Goal: Find specific page/section: Find specific page/section

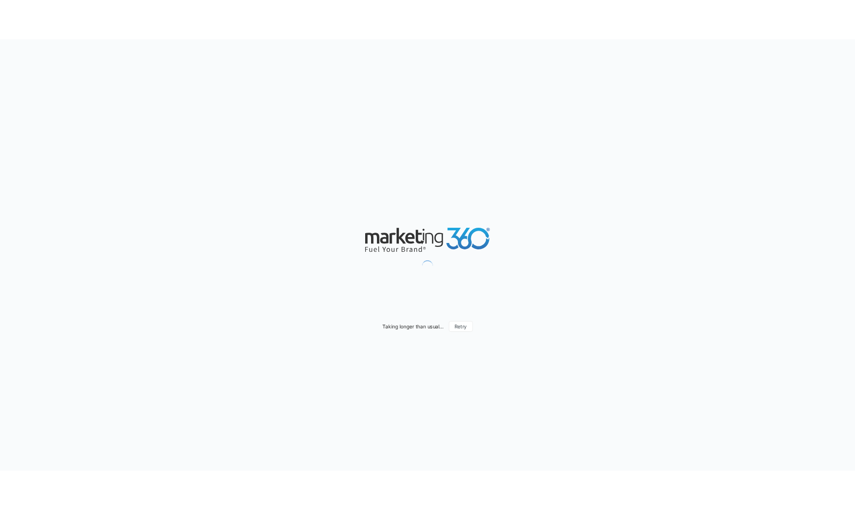
scroll to position [605, 0]
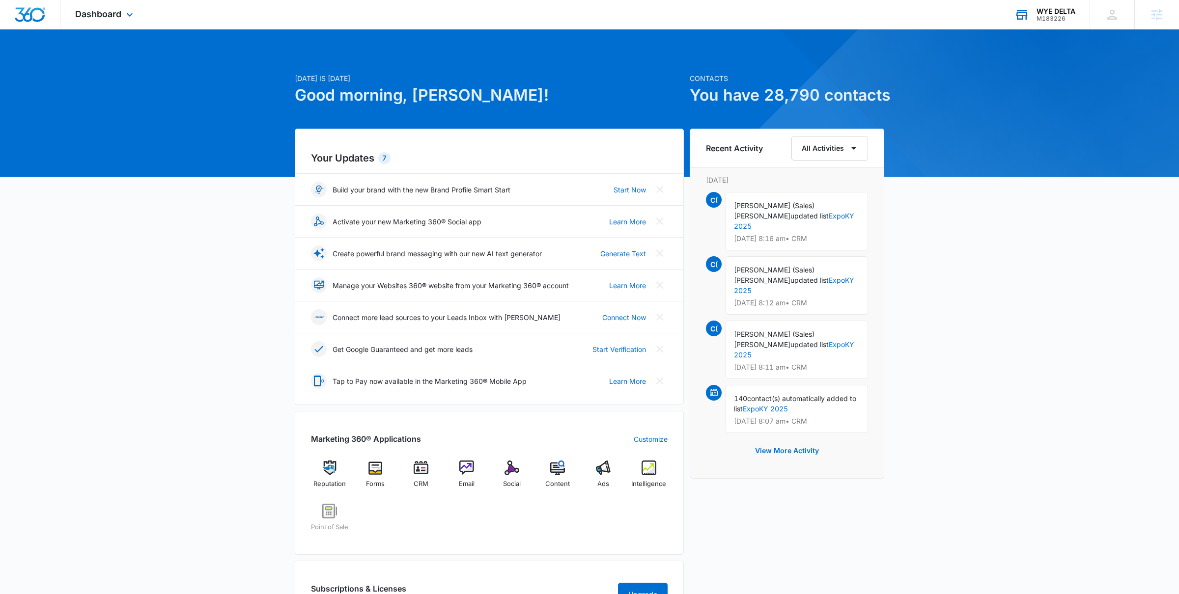
click at [1032, 14] on div "WYE DELTA M183226 Your Accounts View All" at bounding box center [1044, 14] width 90 height 29
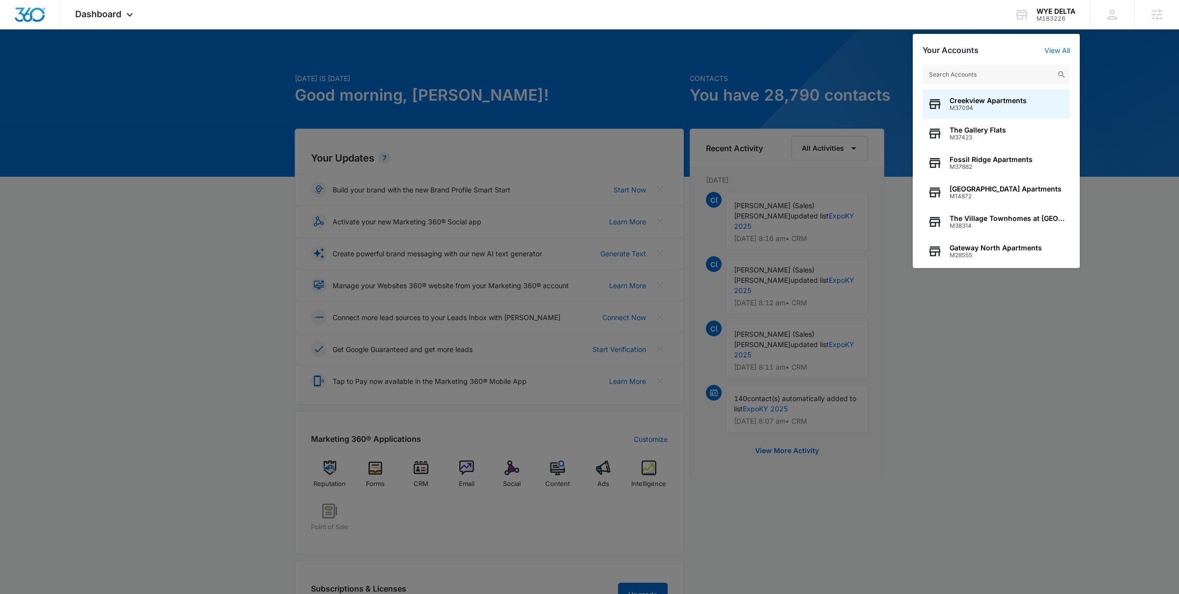
click at [793, 84] on div at bounding box center [589, 297] width 1179 height 594
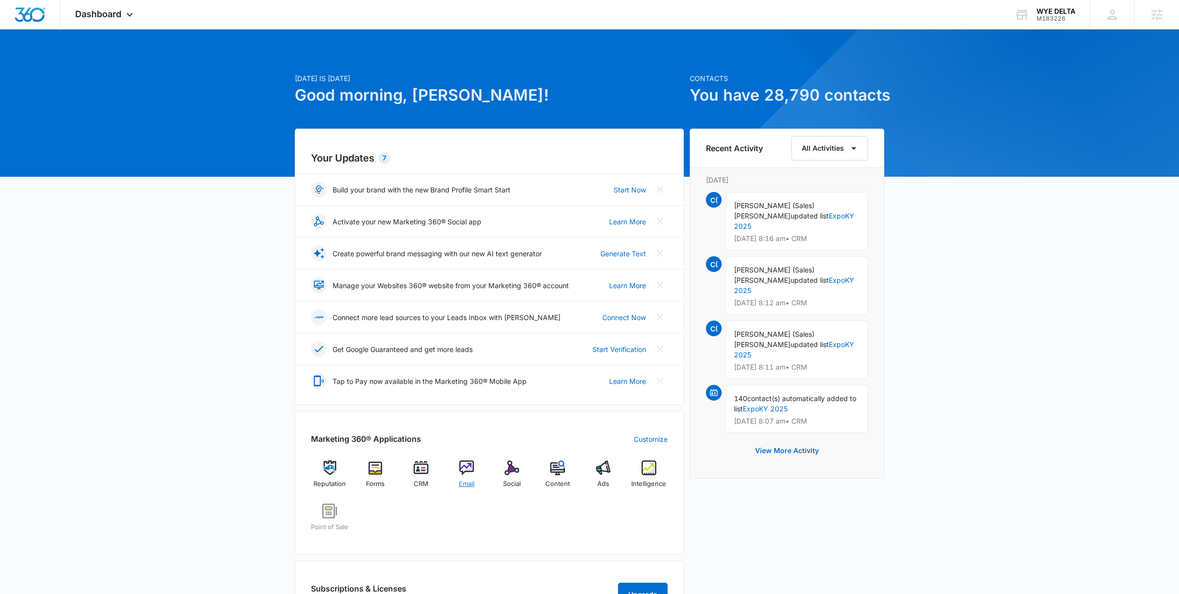
click at [465, 479] on div "Email" at bounding box center [466, 478] width 38 height 35
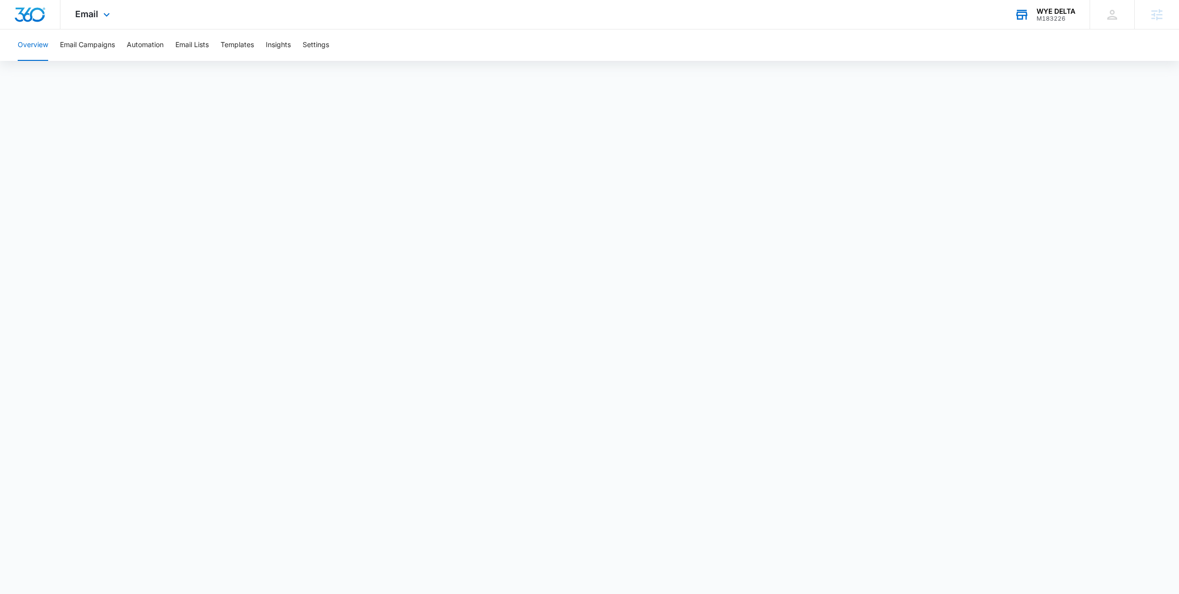
scroll to position [592, 0]
click at [1038, 23] on div "WYE DELTA M183226 Your Accounts View All" at bounding box center [1044, 14] width 90 height 29
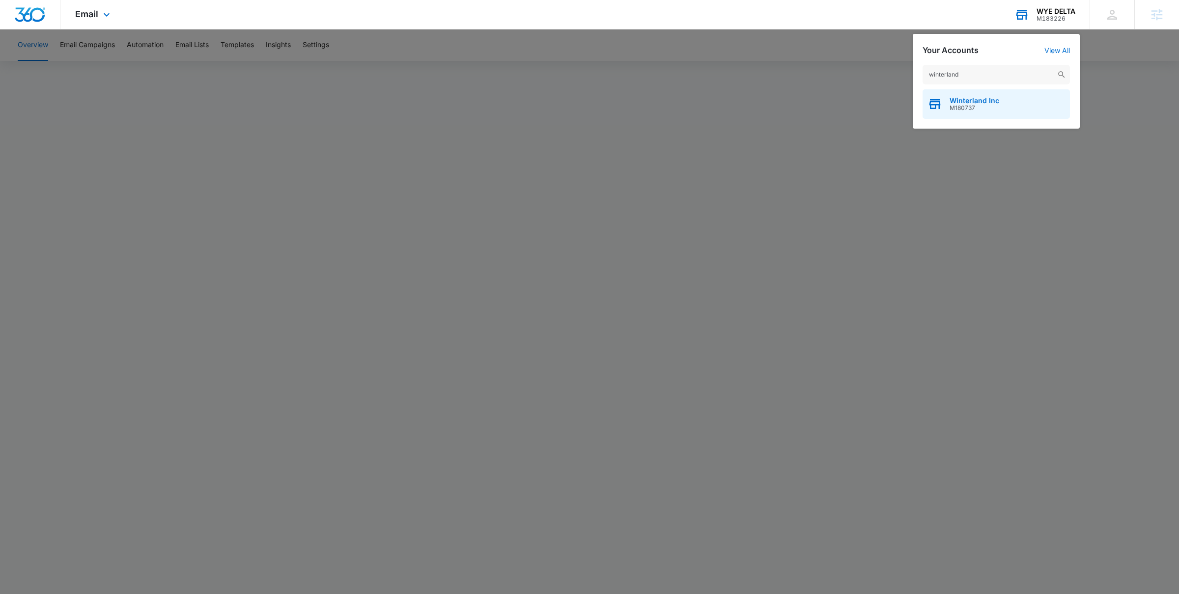
type input "winterland"
click at [957, 108] on span "M180737" at bounding box center [974, 108] width 50 height 7
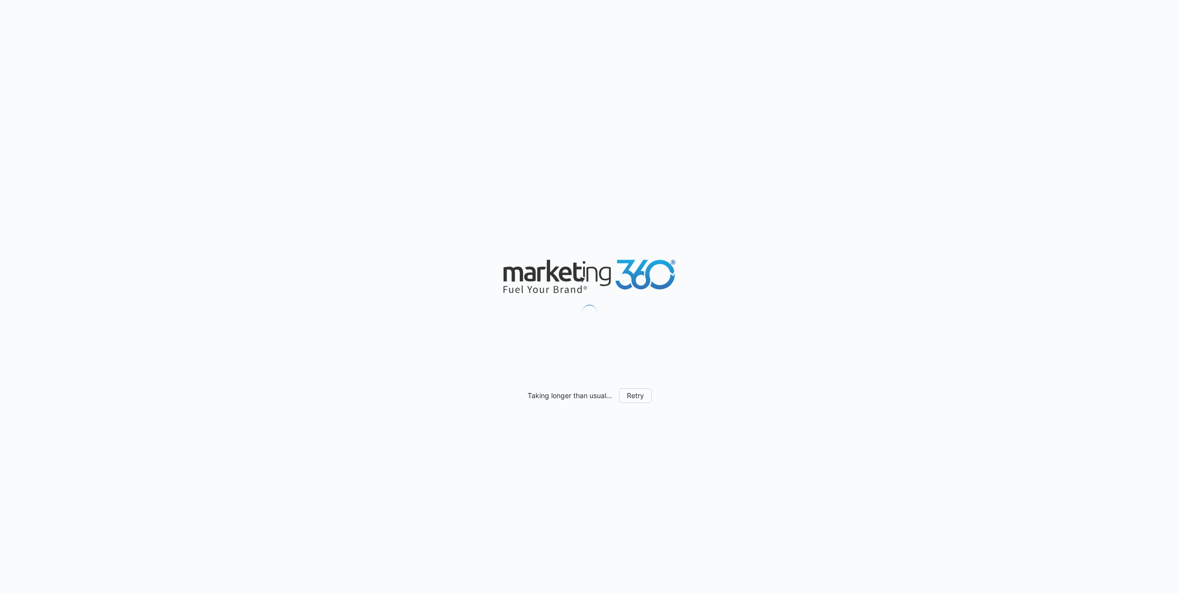
scroll to position [605, 0]
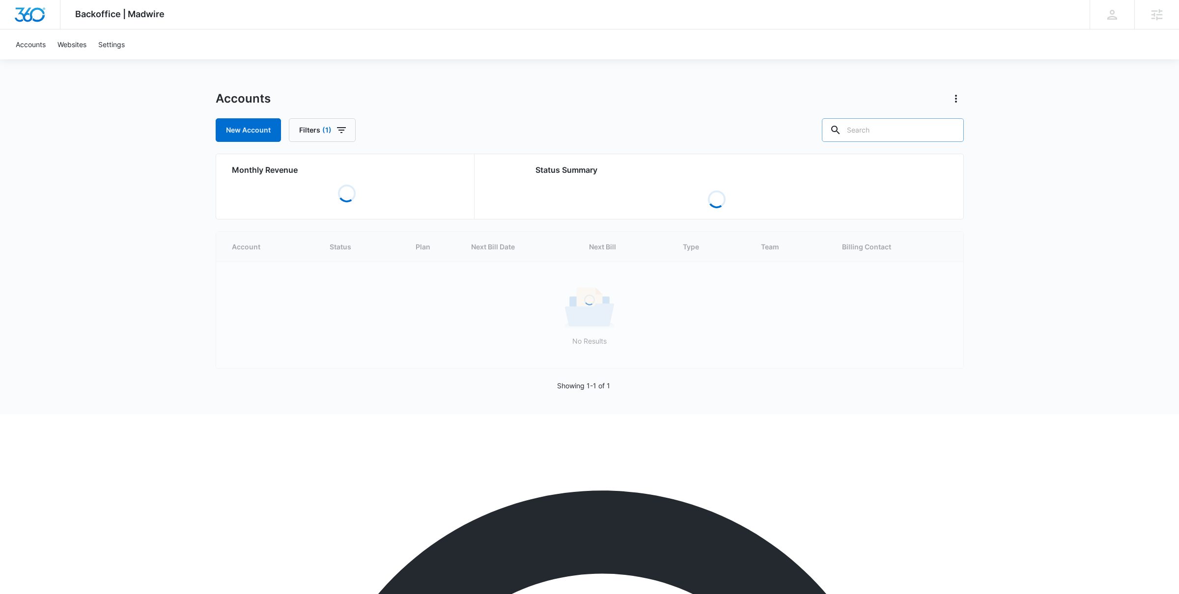
click at [895, 136] on input "text" at bounding box center [893, 130] width 142 height 24
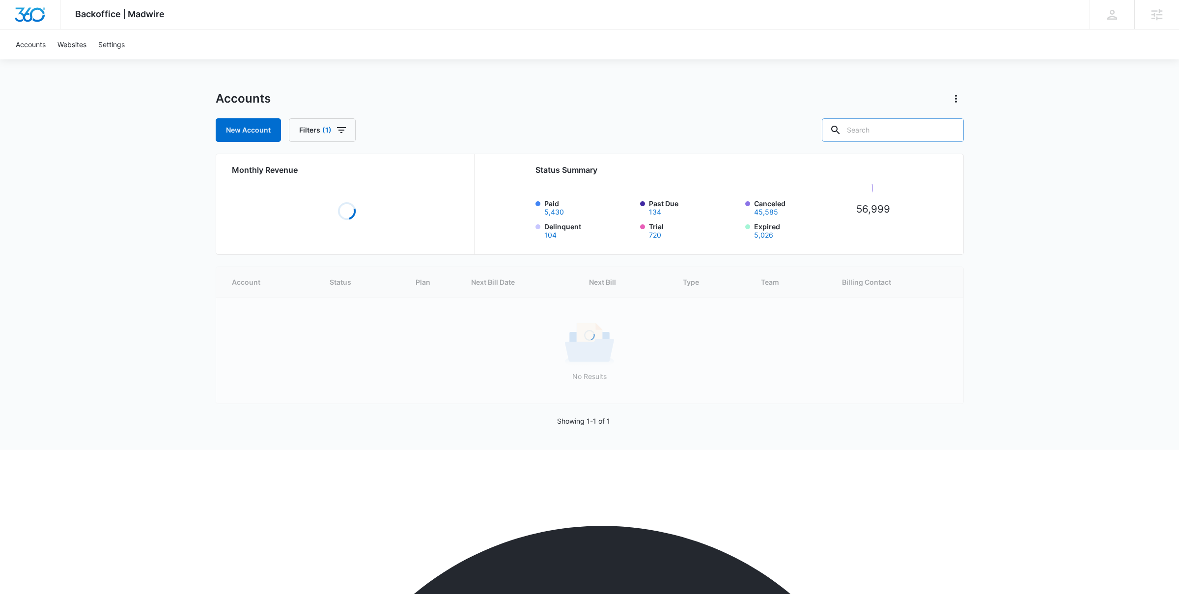
paste input "M39062"
type input "M39062"
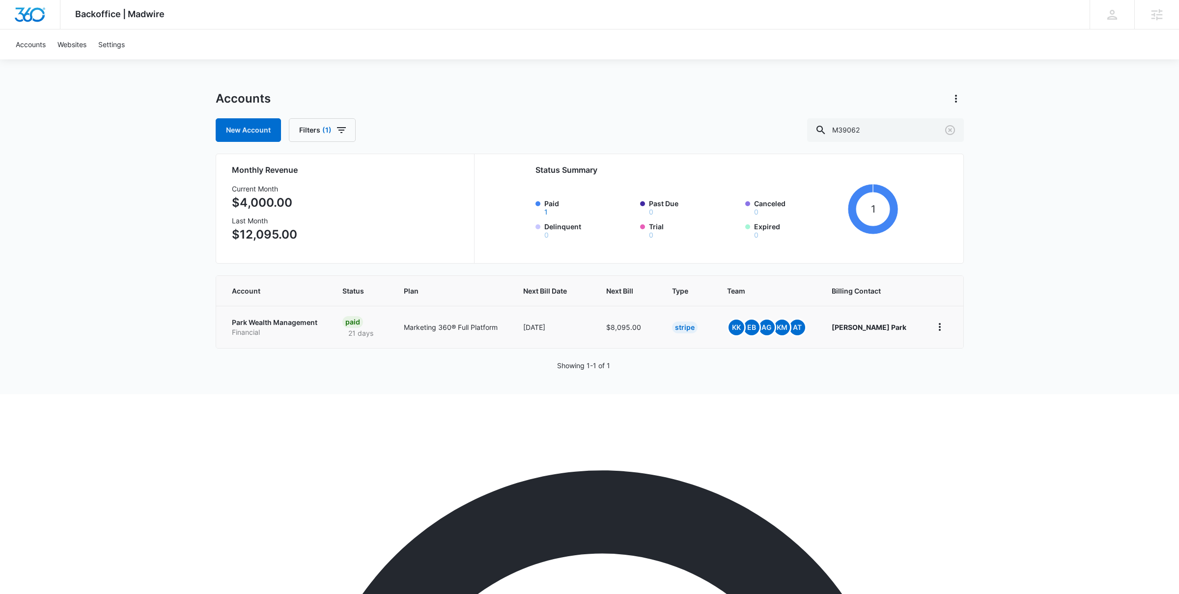
click at [269, 321] on p "Park Wealth Management" at bounding box center [275, 323] width 87 height 10
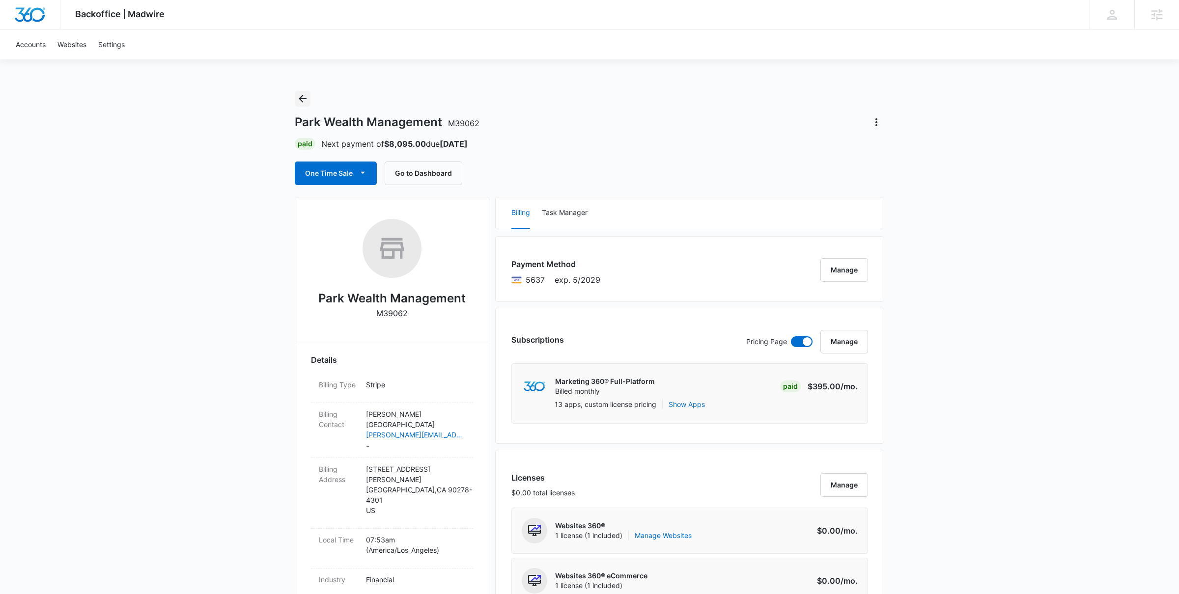
click at [307, 100] on icon "Back" at bounding box center [303, 99] width 12 height 12
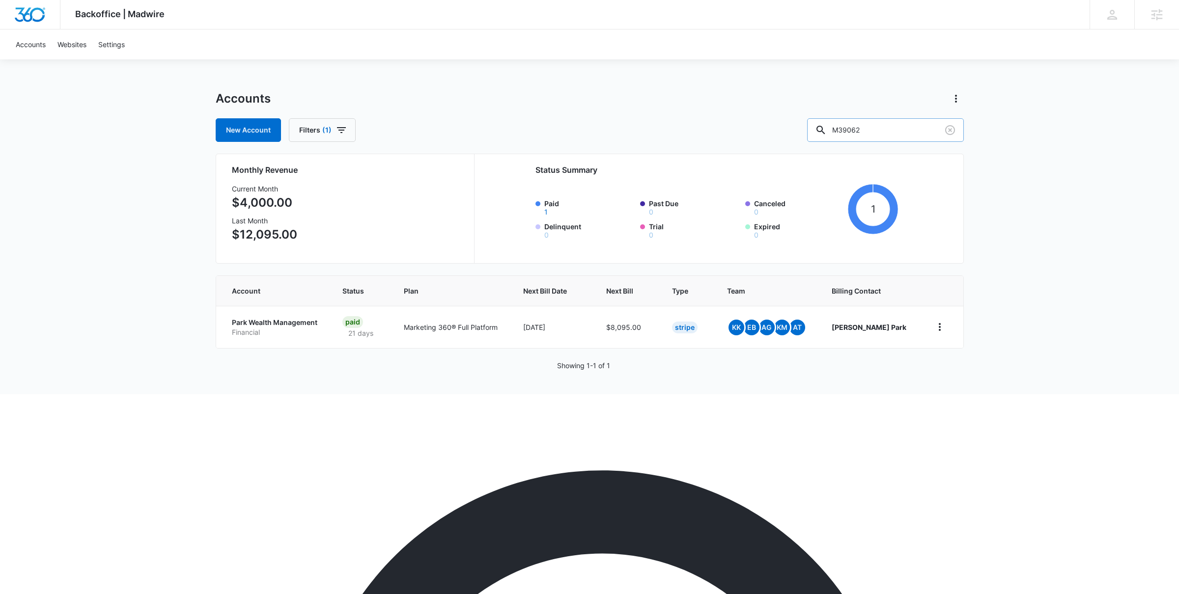
click at [888, 129] on input "M39062" at bounding box center [885, 130] width 157 height 24
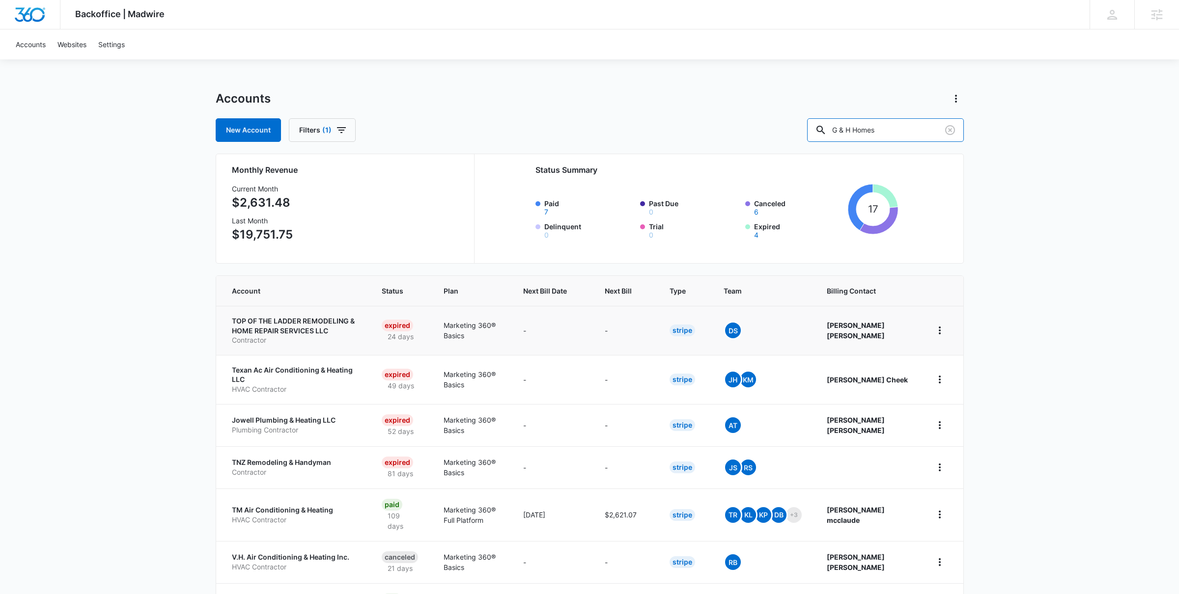
type input "G & H Homes"
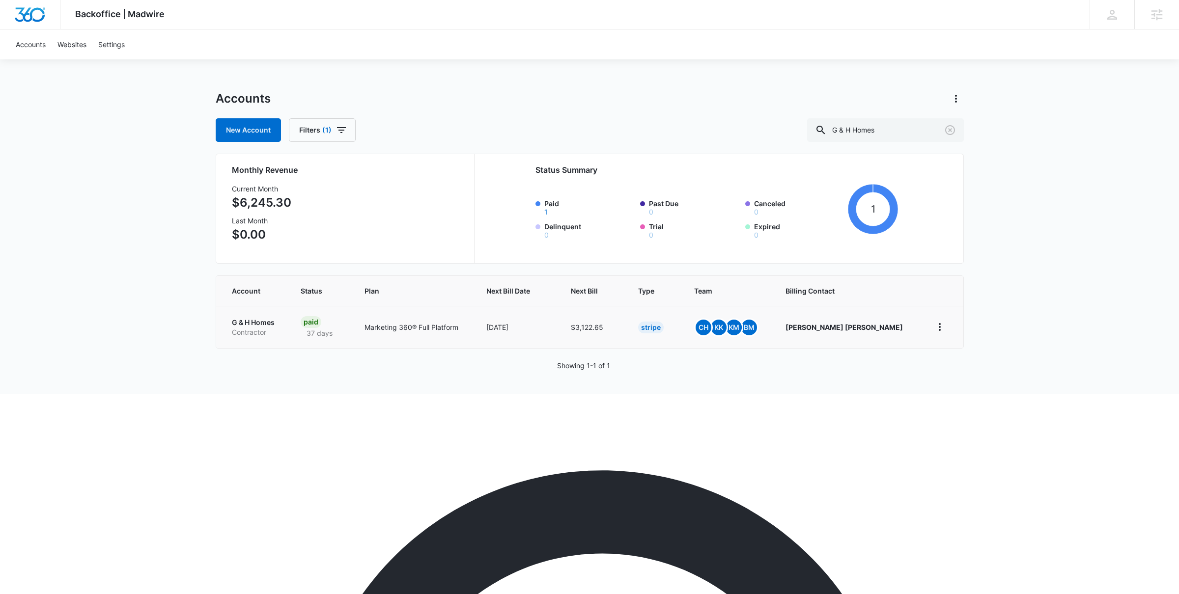
click at [260, 322] on p "G & H Homes" at bounding box center [254, 323] width 45 height 10
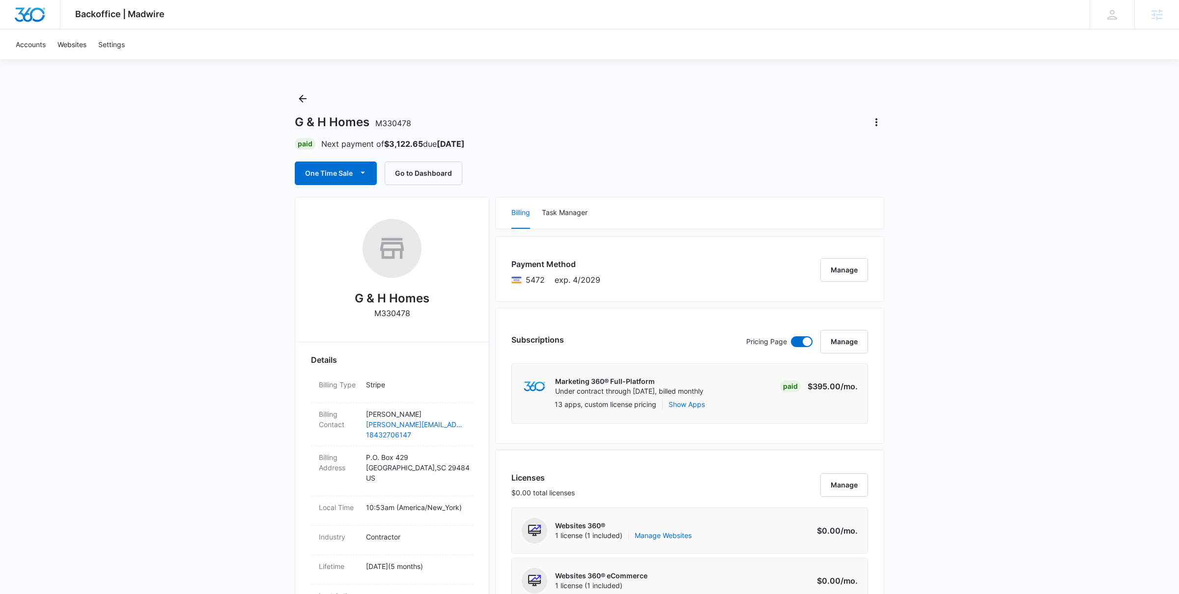
scroll to position [592, 0]
